Goal: Navigation & Orientation: Find specific page/section

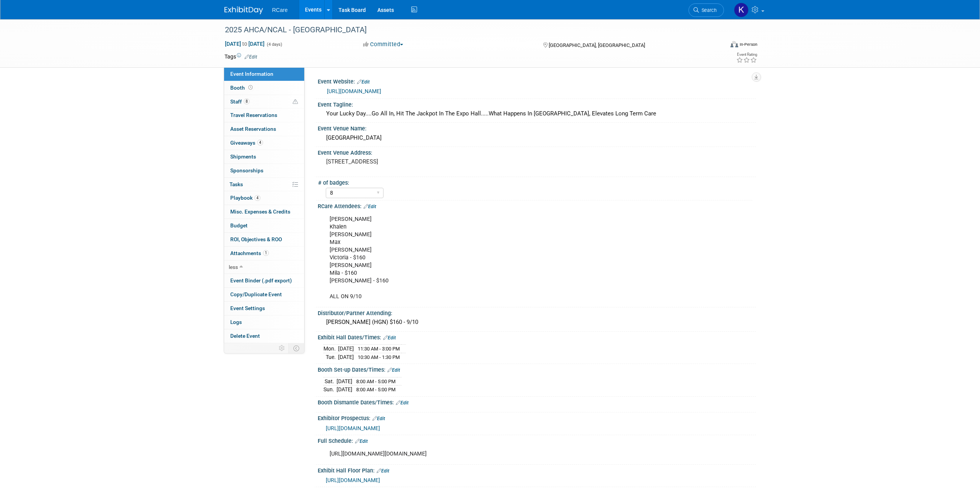
select select "8"
click at [249, 7] on img at bounding box center [243, 11] width 38 height 8
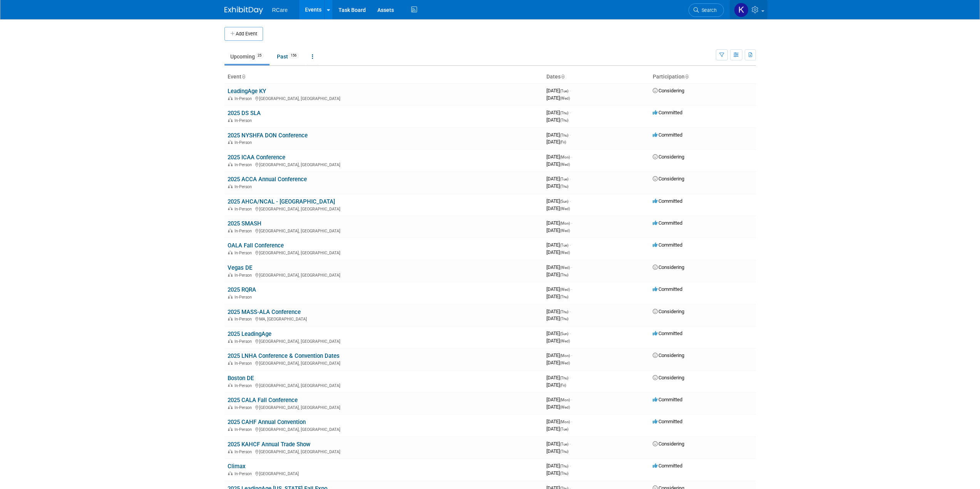
click at [762, 12] on link at bounding box center [748, 9] width 38 height 19
click at [721, 39] on link "My Profile & Preferences" at bounding box center [721, 39] width 90 height 11
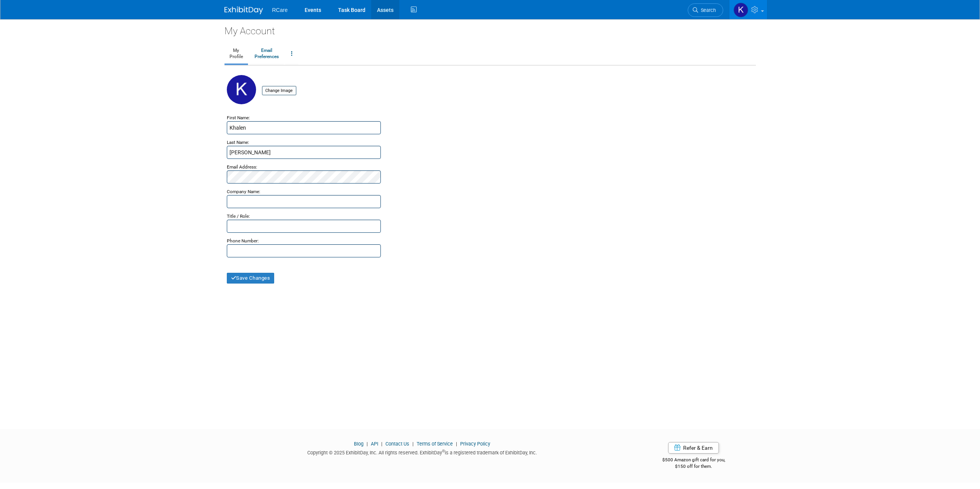
click at [388, 10] on link "Assets" at bounding box center [385, 9] width 28 height 19
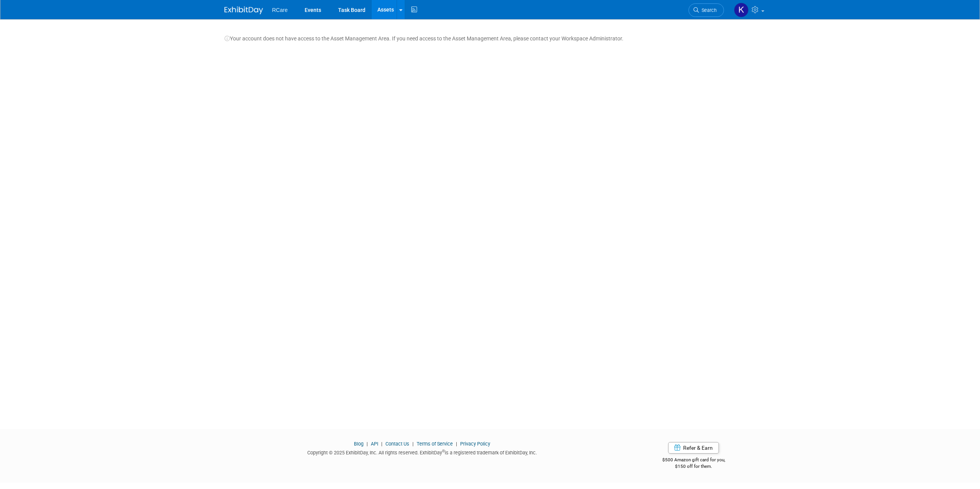
click at [243, 8] on img at bounding box center [243, 11] width 38 height 8
